Goal: Task Accomplishment & Management: Manage account settings

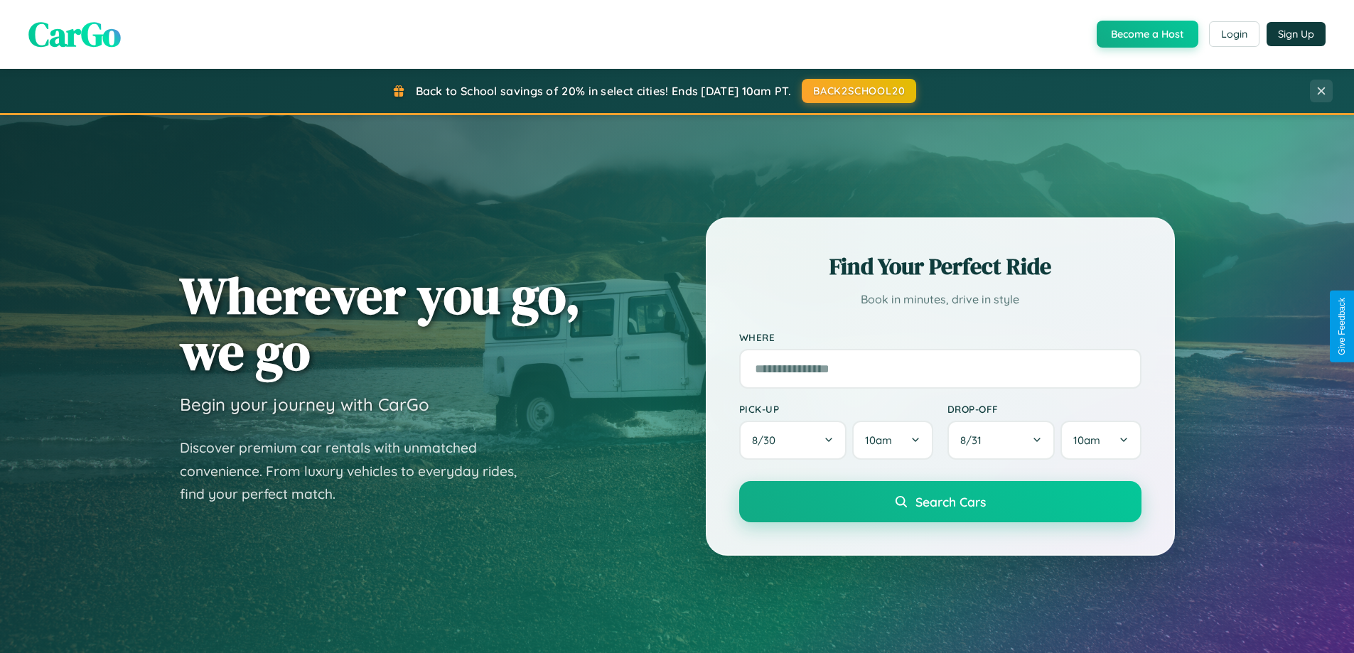
scroll to position [2734, 0]
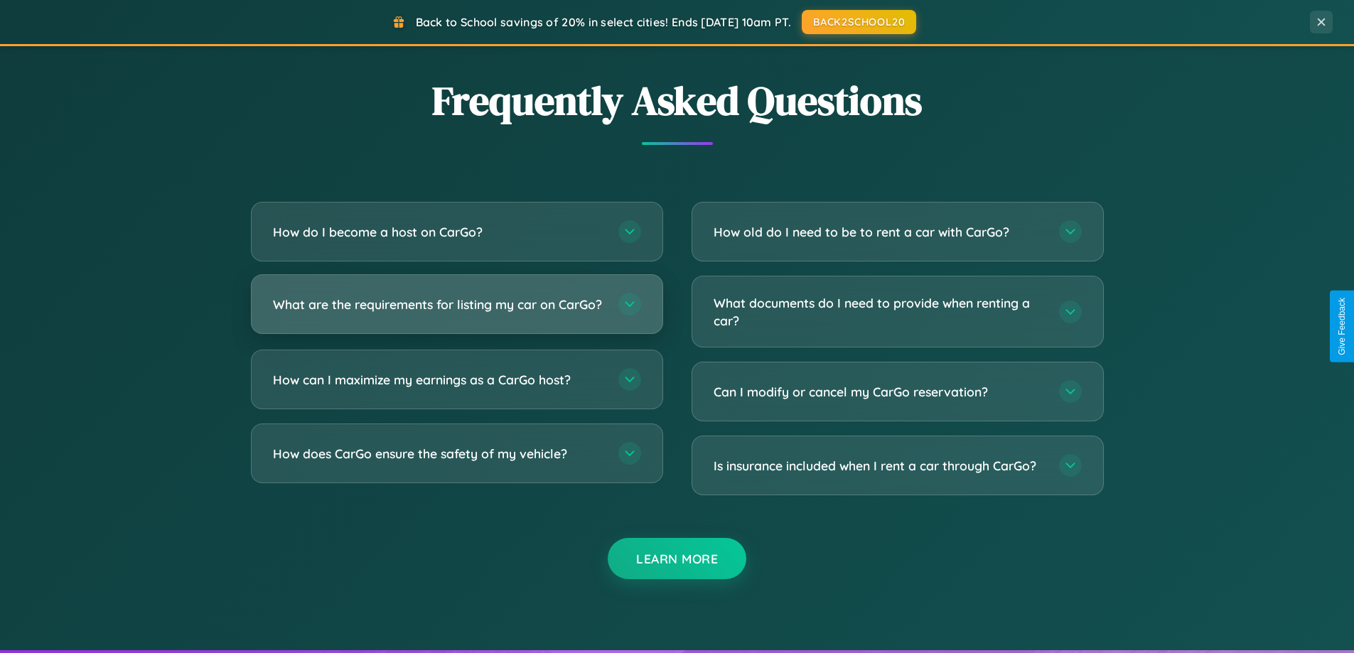
click at [456, 310] on h3 "What are the requirements for listing my car on CarGo?" at bounding box center [438, 305] width 331 height 18
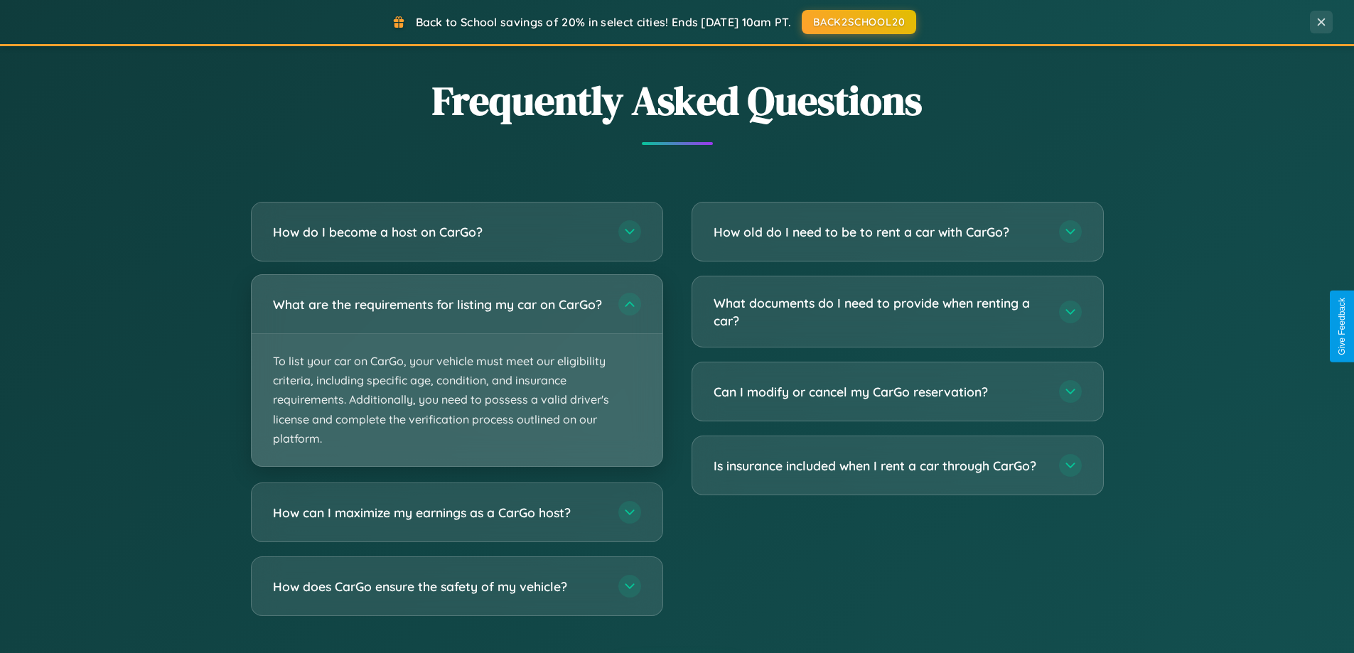
click at [456, 377] on p "To list your car on CarGo, your vehicle must meet our eligibility criteria, inc…" at bounding box center [457, 400] width 411 height 132
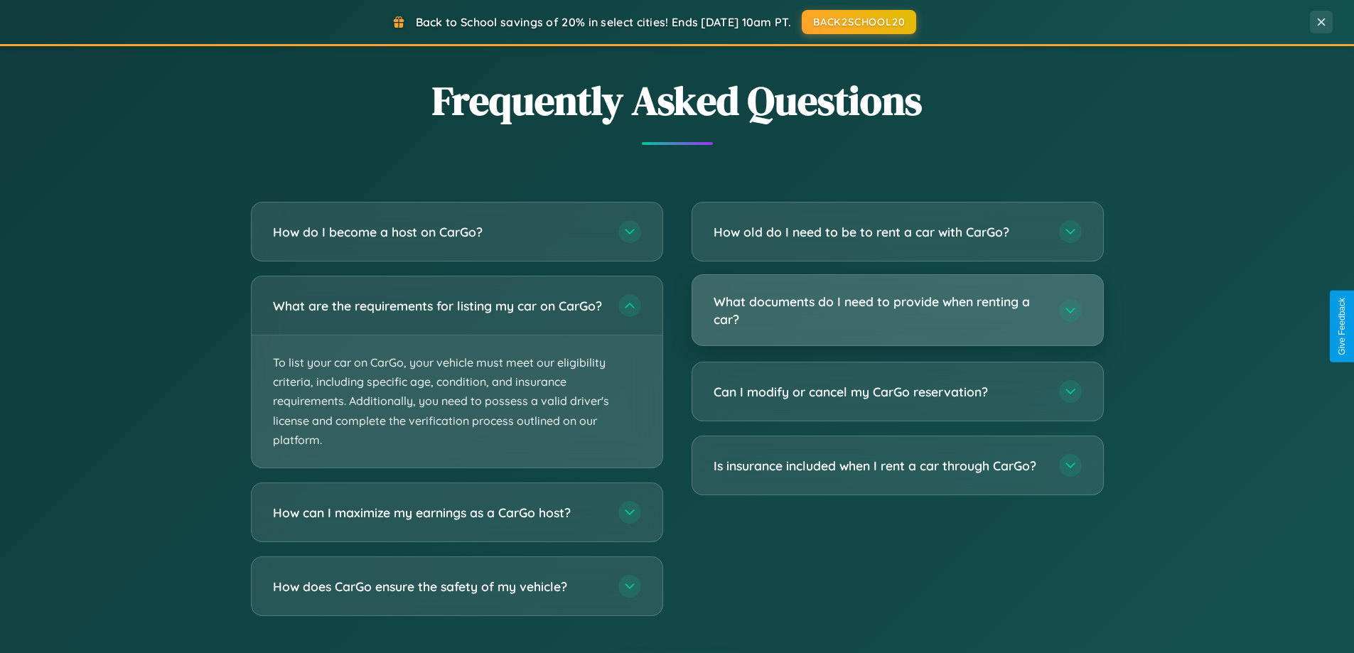
click at [897, 311] on h3 "What documents do I need to provide when renting a car?" at bounding box center [878, 310] width 331 height 35
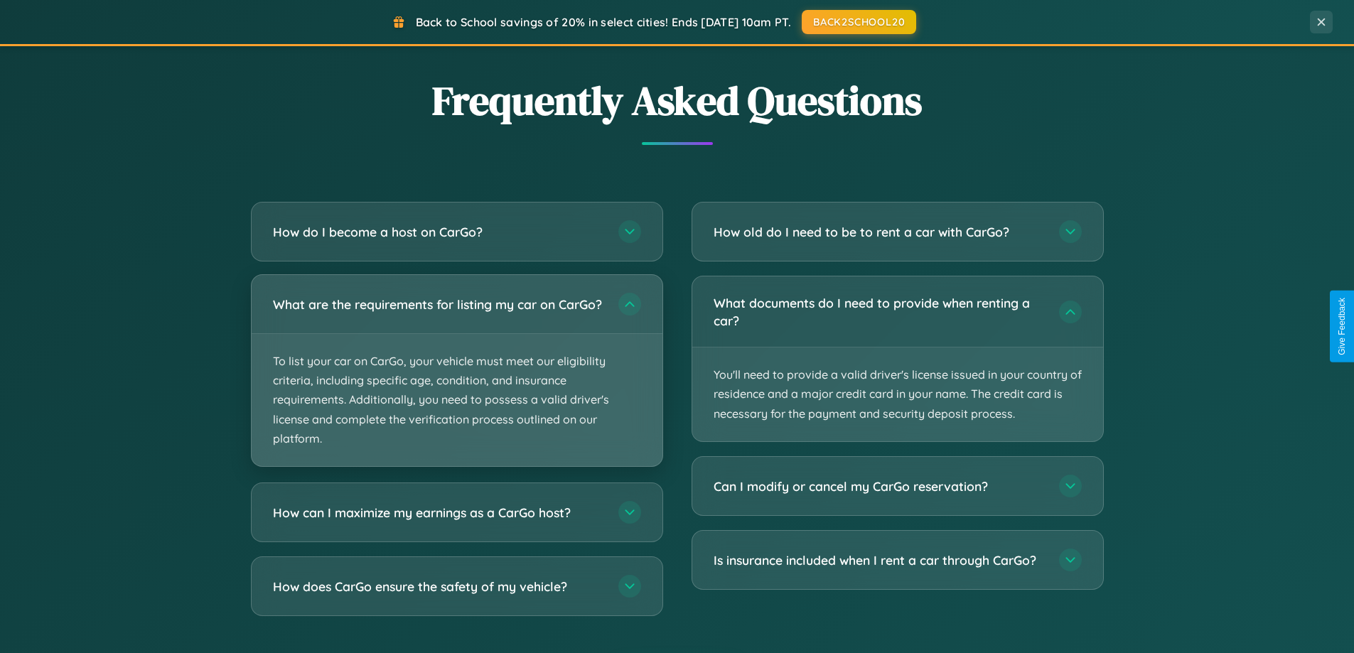
click at [456, 378] on p "To list your car on CarGo, your vehicle must meet our eligibility criteria, inc…" at bounding box center [457, 400] width 411 height 132
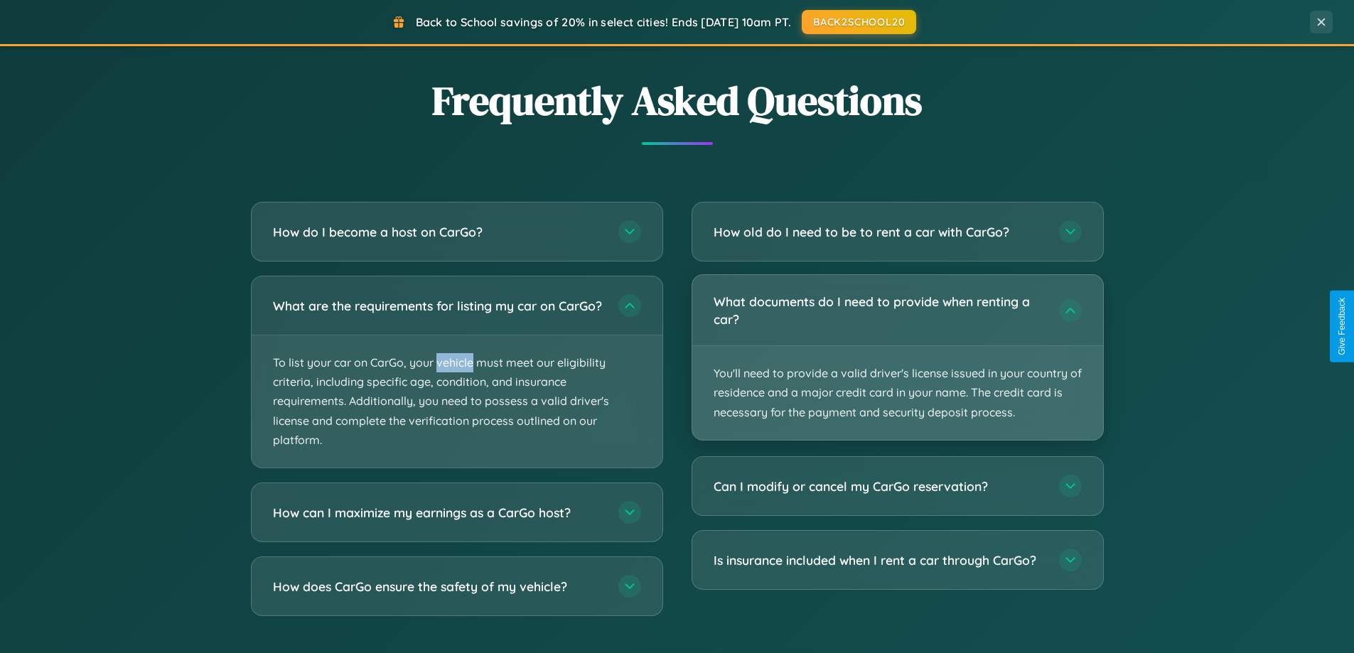
click at [897, 357] on p "You'll need to provide a valid driver's license issued in your country of resid…" at bounding box center [897, 393] width 411 height 94
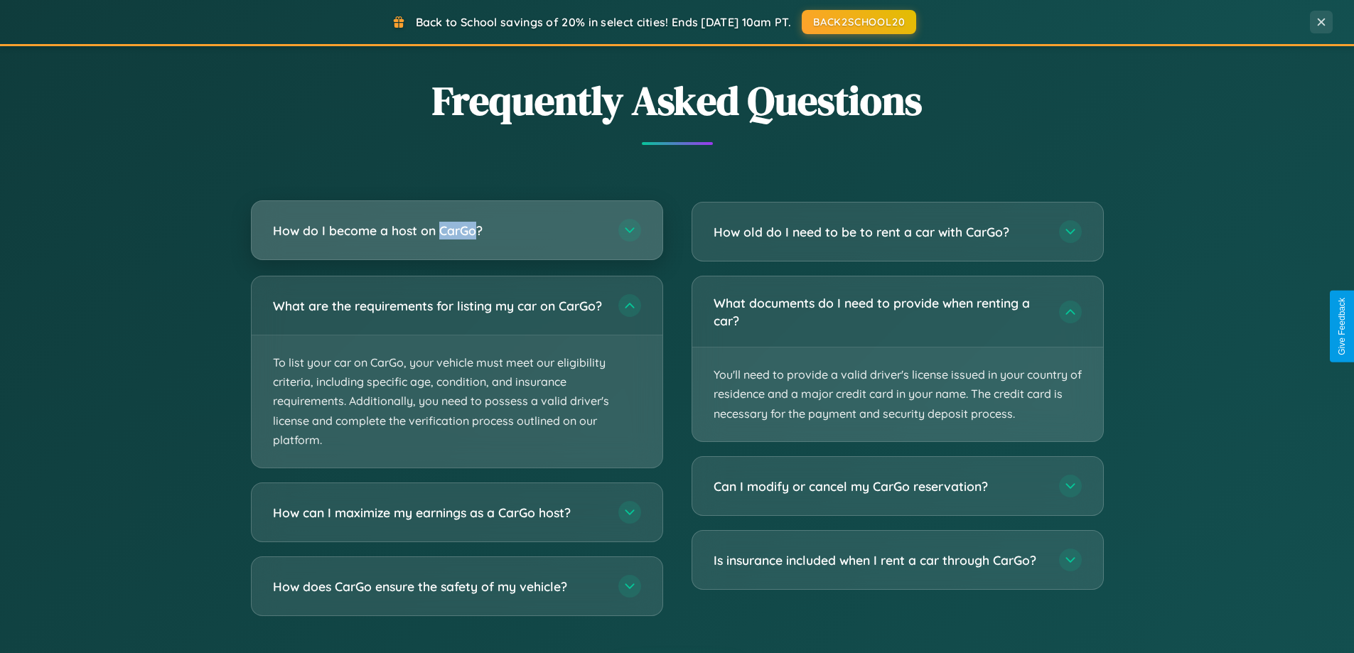
click at [456, 230] on h3 "How do I become a host on CarGo?" at bounding box center [438, 231] width 331 height 18
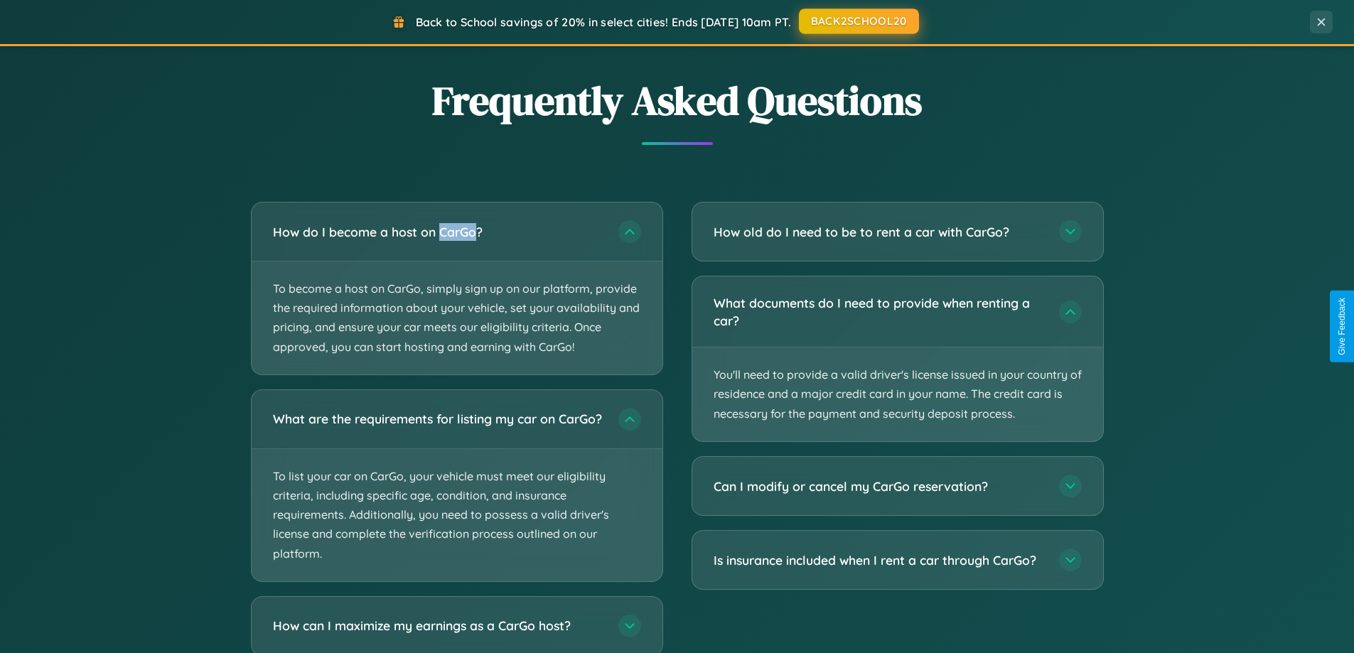
click at [858, 21] on button "BACK2SCHOOL20" at bounding box center [859, 22] width 120 height 26
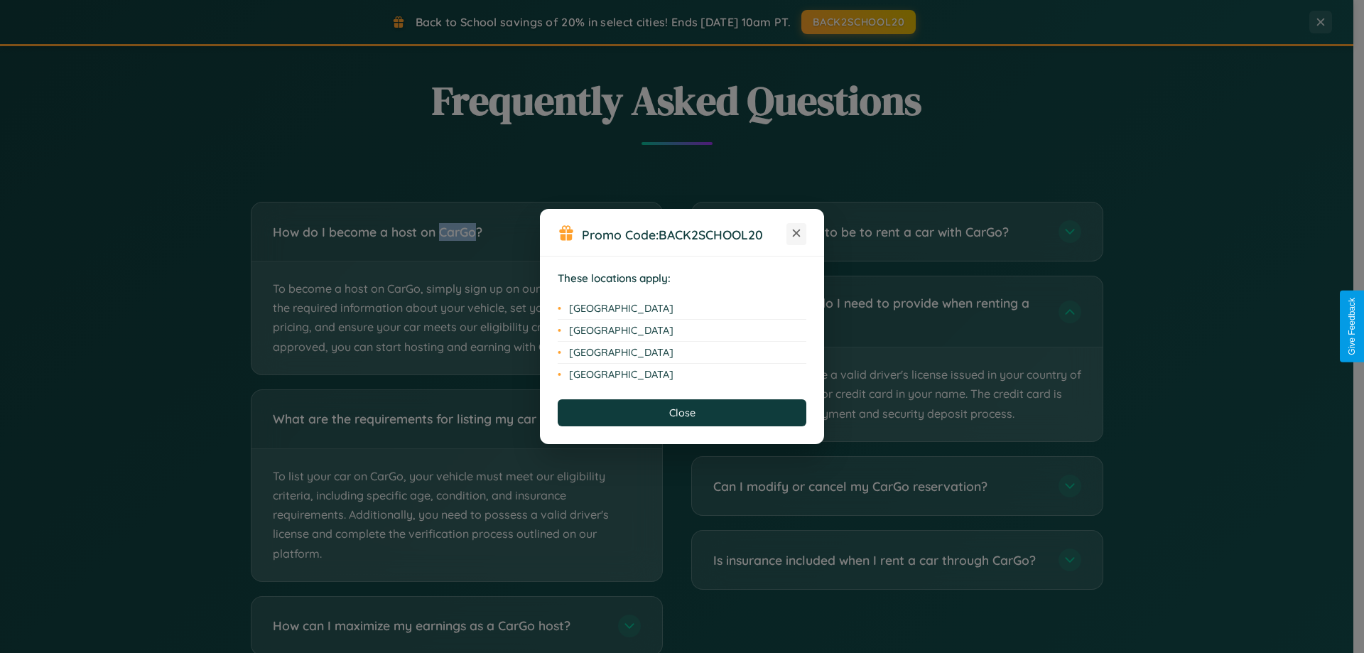
click at [797, 234] on icon at bounding box center [797, 234] width 8 height 8
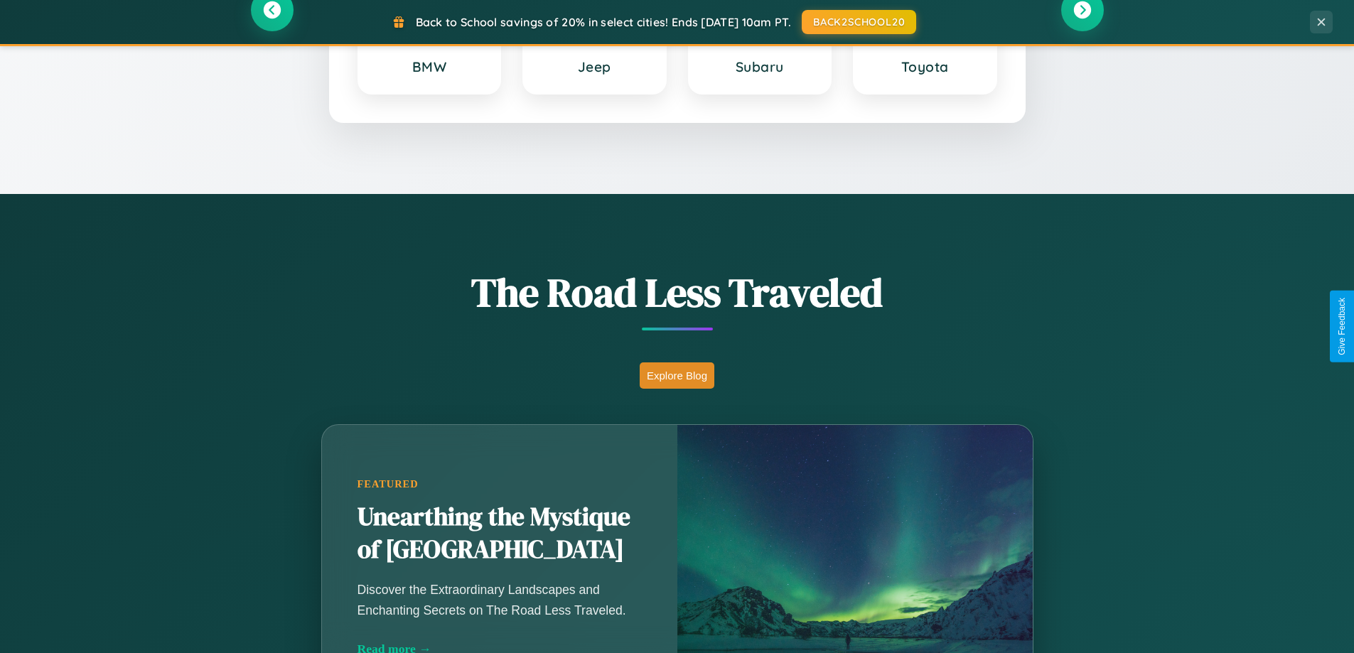
scroll to position [0, 0]
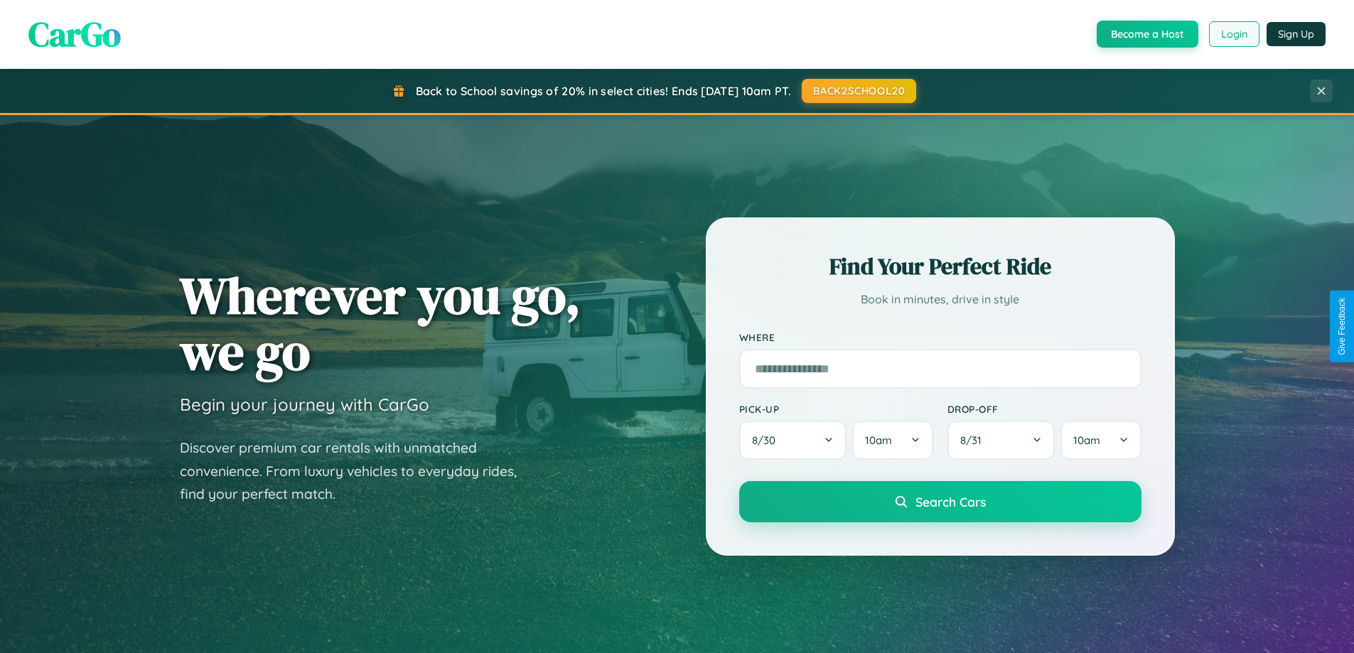
click at [1233, 34] on button "Login" at bounding box center [1234, 34] width 50 height 26
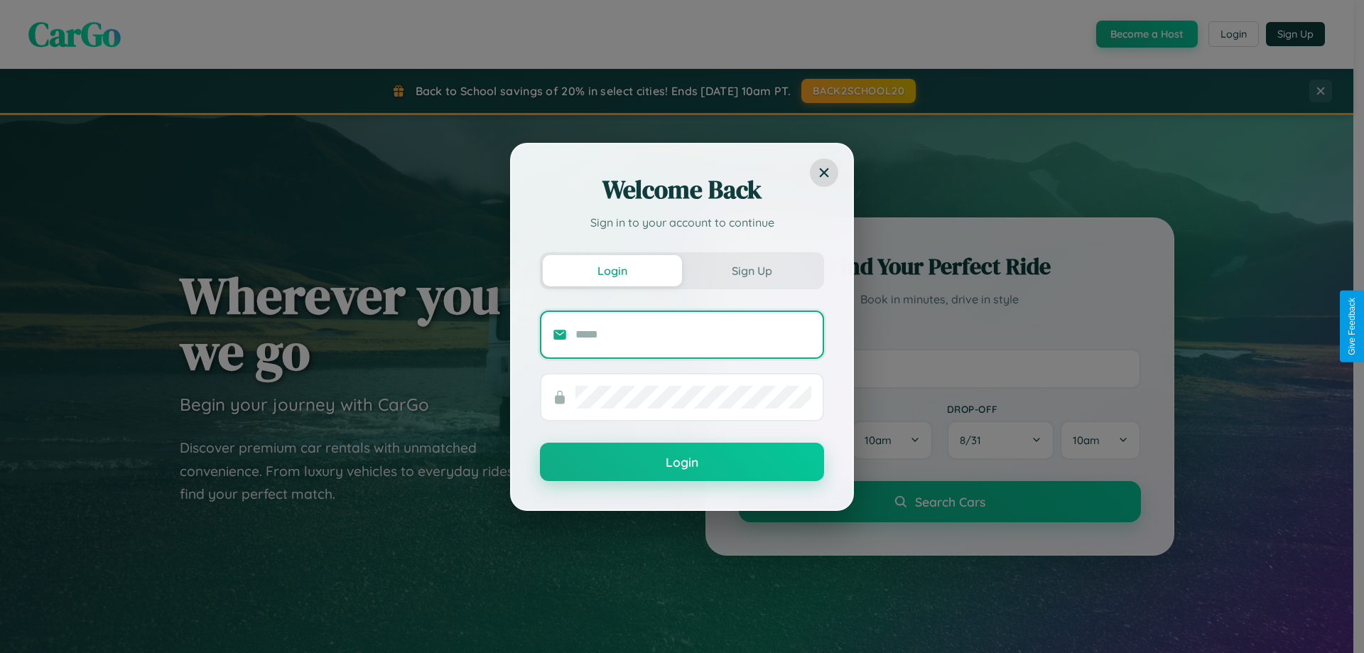
click at [694, 334] on input "text" at bounding box center [694, 334] width 236 height 23
type input "**********"
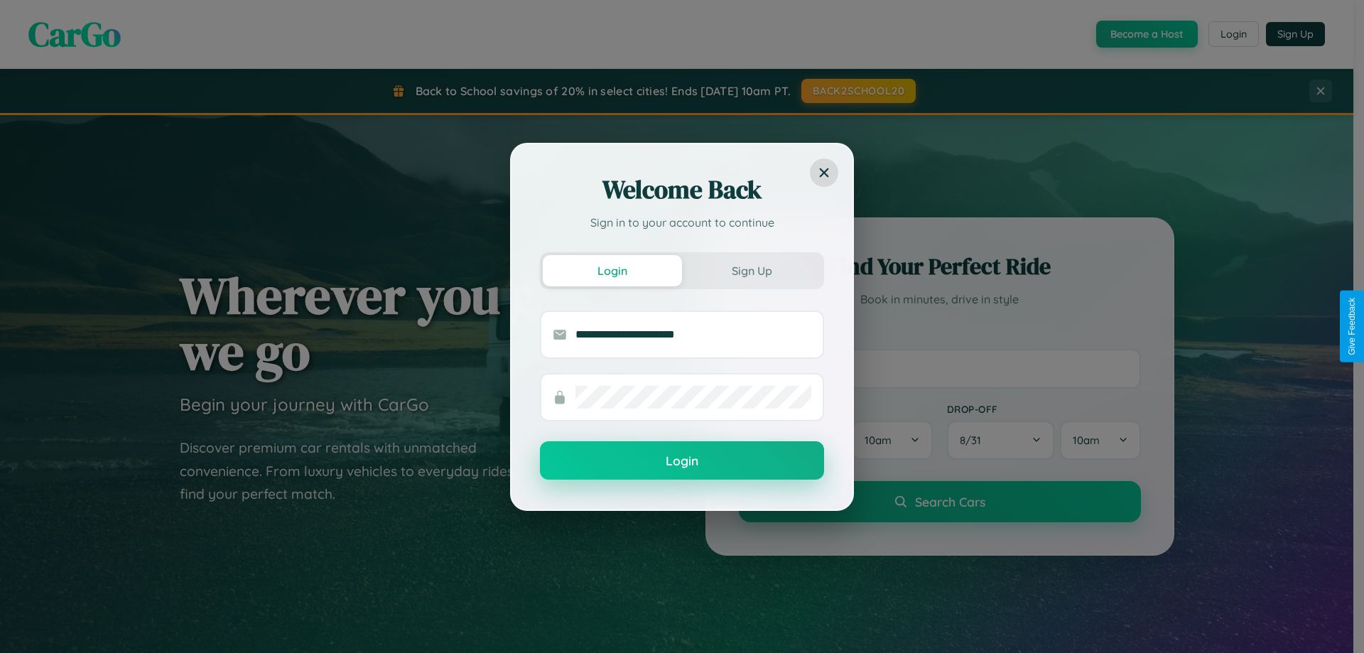
click at [682, 461] on button "Login" at bounding box center [682, 460] width 284 height 38
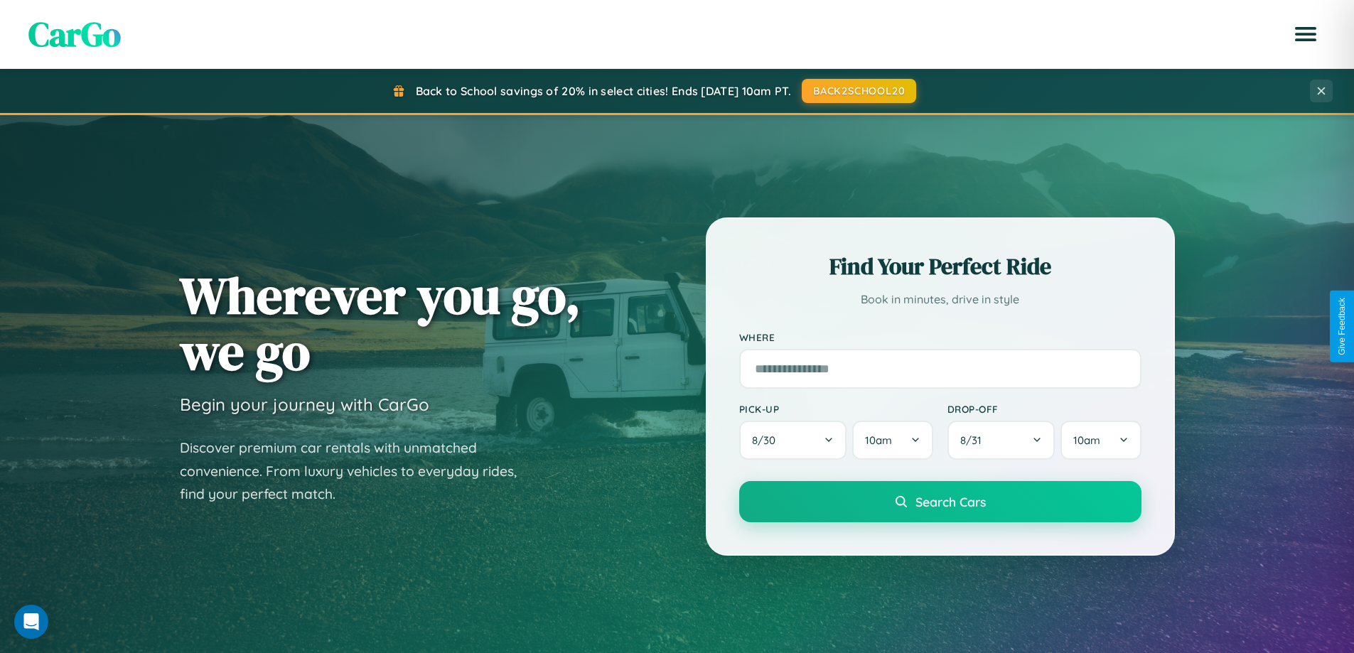
scroll to position [2283, 0]
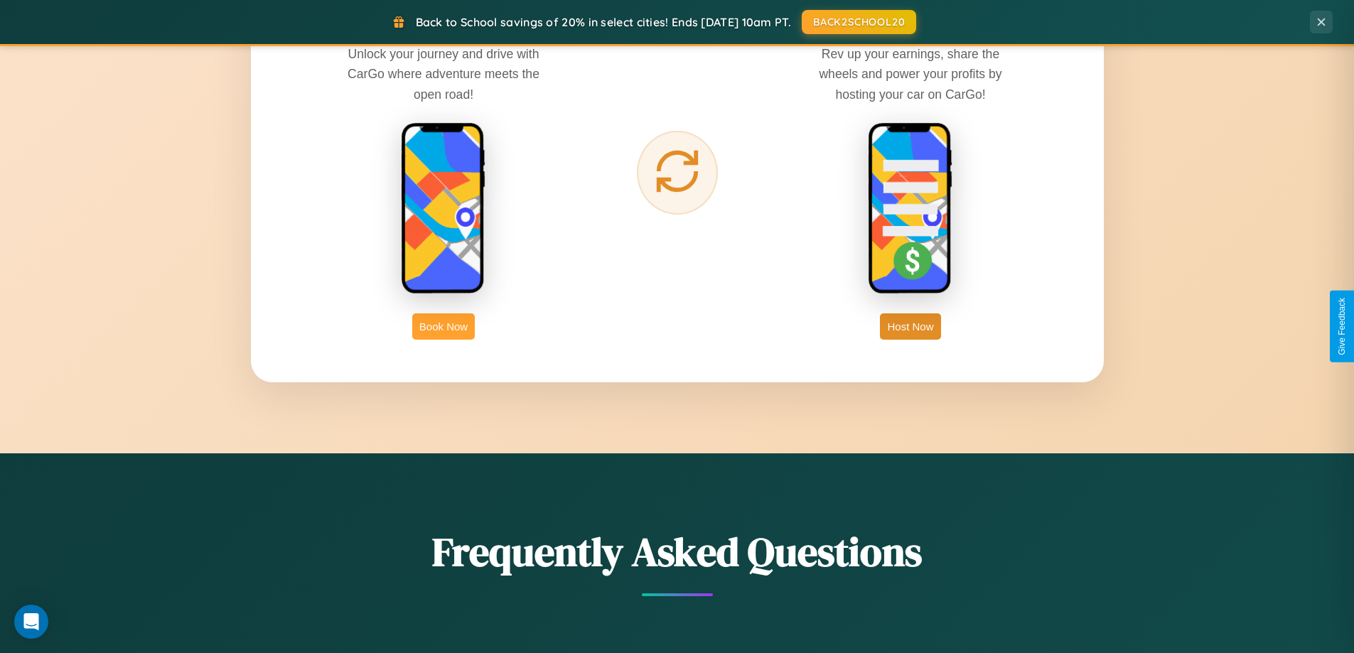
click at [443, 326] on button "Book Now" at bounding box center [443, 326] width 63 height 26
